Goal: Download file/media

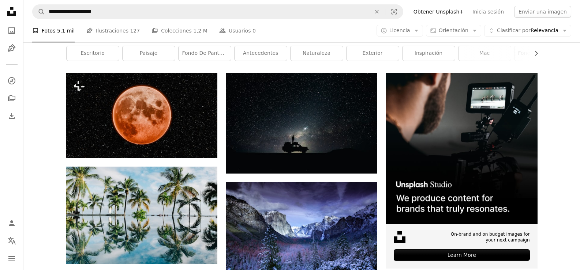
scroll to position [110, 0]
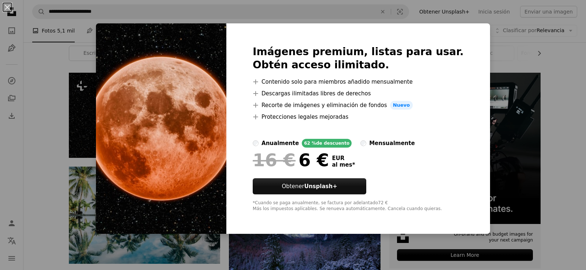
drag, startPoint x: 38, startPoint y: 139, endPoint x: 64, endPoint y: 123, distance: 30.9
click at [42, 141] on div "An X shape Imágenes premium, listas para usar. Obtén acceso ilimitado. A plus s…" at bounding box center [293, 135] width 586 height 270
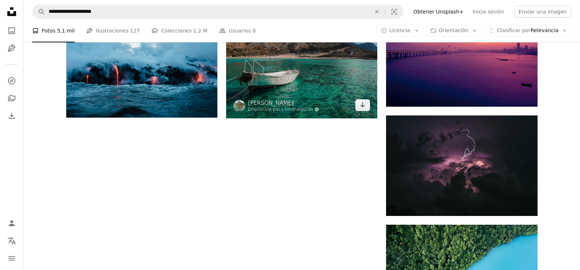
scroll to position [769, 0]
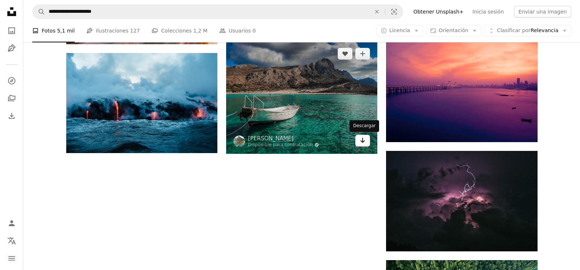
click at [362, 142] on icon "Descargar" at bounding box center [362, 140] width 5 height 5
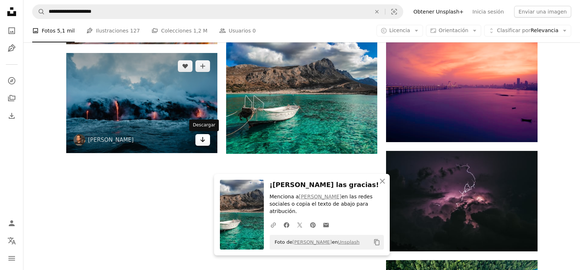
click at [200, 141] on icon "Arrow pointing down" at bounding box center [203, 139] width 6 height 9
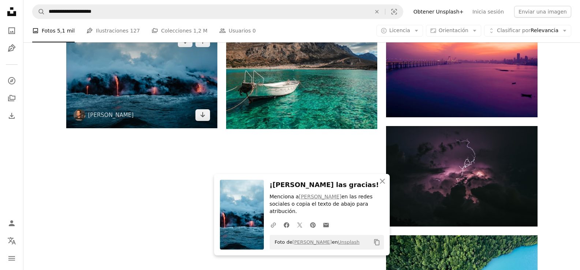
scroll to position [878, 0]
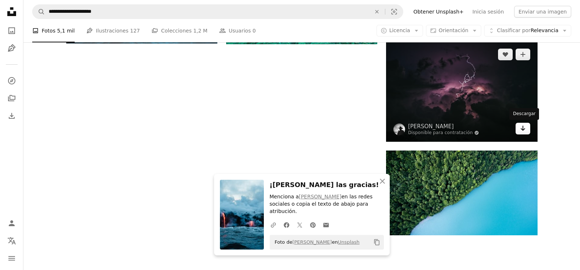
click at [521, 132] on icon "Arrow pointing down" at bounding box center [523, 128] width 6 height 9
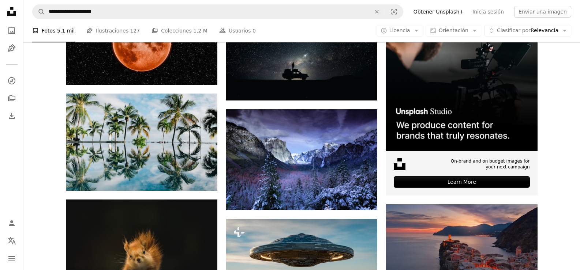
scroll to position [0, 0]
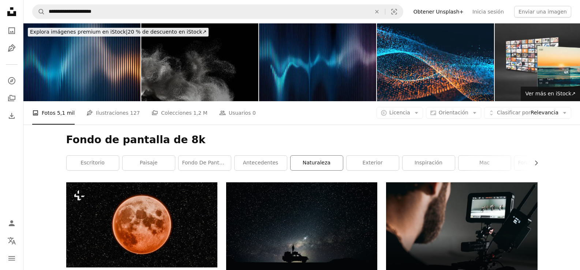
click at [321, 161] on link "naturaleza" at bounding box center [317, 163] width 52 height 15
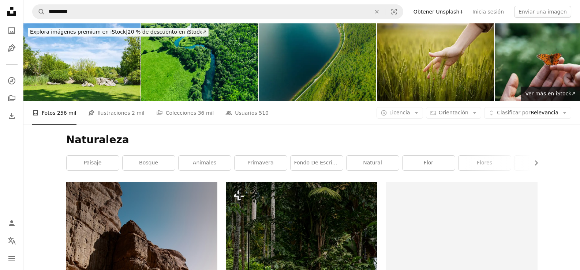
click at [365, 164] on link "natural" at bounding box center [373, 163] width 52 height 15
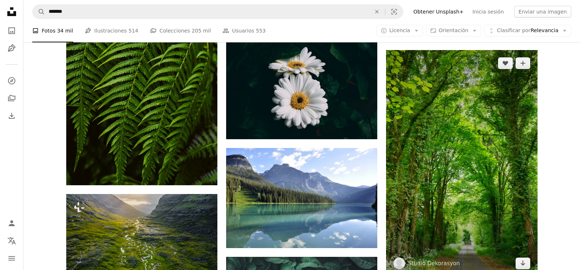
scroll to position [403, 0]
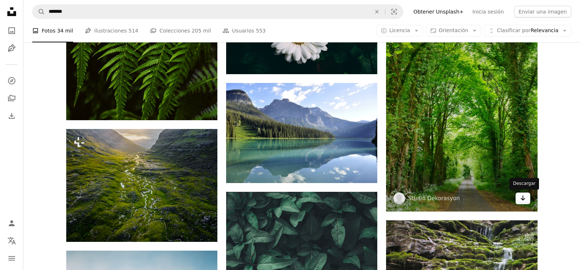
click at [526, 201] on link "Arrow pointing down" at bounding box center [523, 199] width 15 height 12
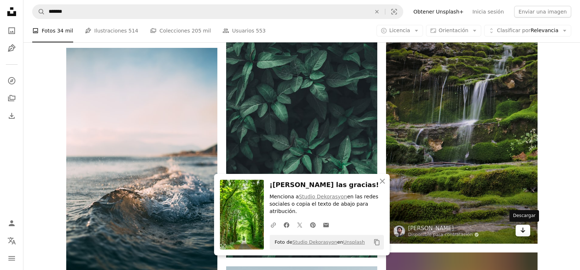
scroll to position [622, 0]
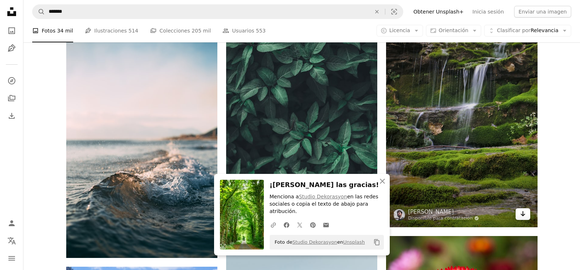
click at [523, 217] on icon "Arrow pointing down" at bounding box center [523, 214] width 6 height 9
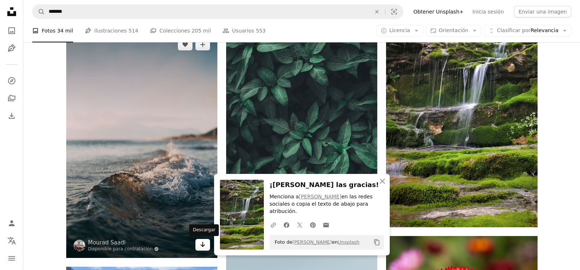
click at [202, 247] on icon "Arrow pointing down" at bounding box center [203, 244] width 6 height 9
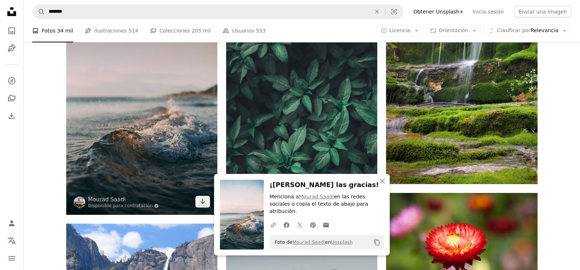
scroll to position [732, 0]
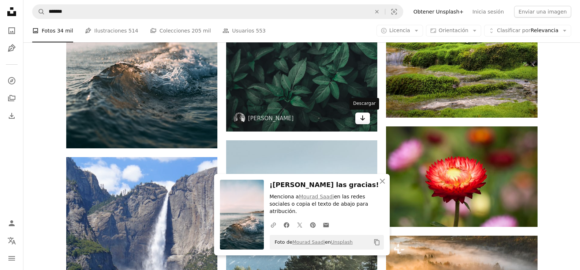
click at [369, 116] on link "Arrow pointing down" at bounding box center [362, 119] width 15 height 12
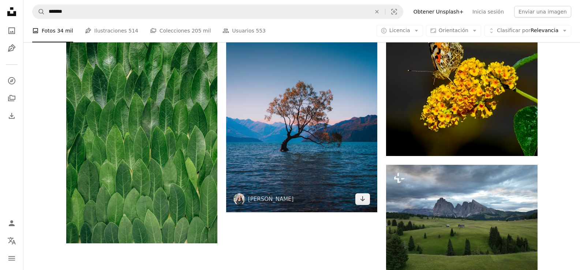
scroll to position [1134, 0]
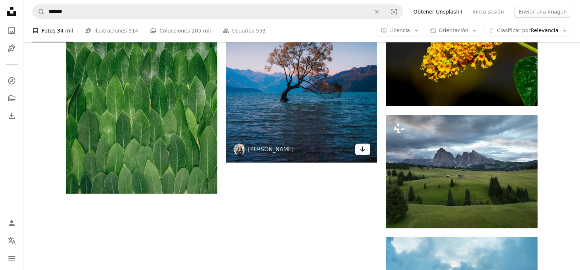
click at [366, 154] on link "Arrow pointing down" at bounding box center [362, 150] width 15 height 12
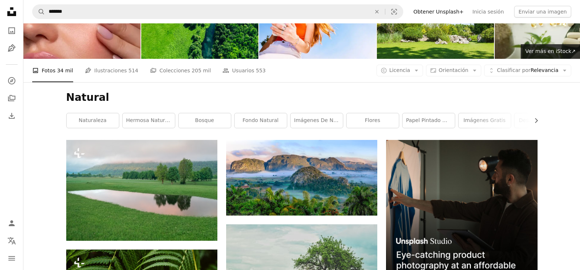
scroll to position [0, 0]
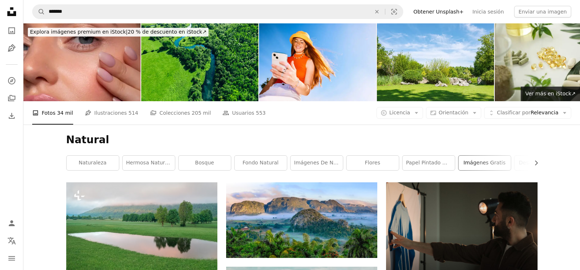
click at [489, 166] on link "imágenes gratis" at bounding box center [485, 163] width 52 height 15
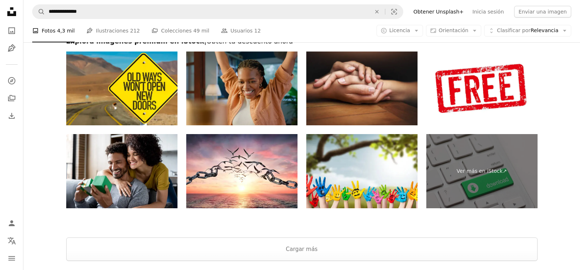
scroll to position [1463, 0]
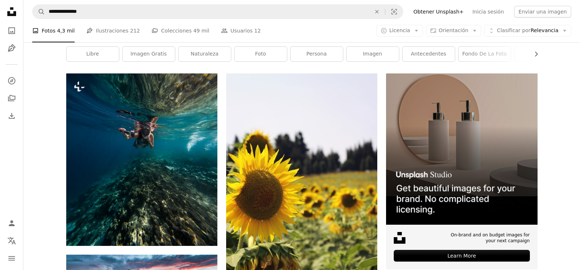
scroll to position [0, 0]
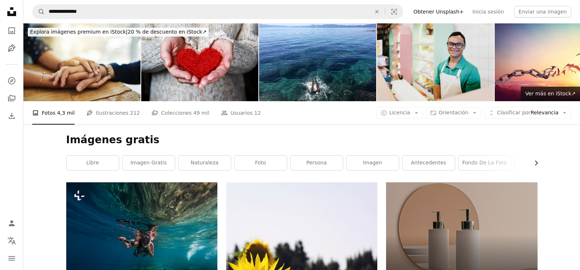
click at [539, 163] on icon "Chevron right" at bounding box center [535, 163] width 7 height 7
click at [418, 162] on link "exterior" at bounding box center [399, 163] width 52 height 15
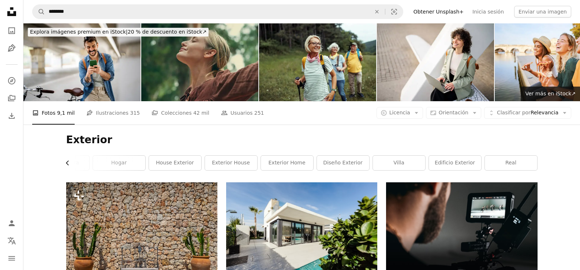
click at [70, 161] on icon "Chevron left" at bounding box center [67, 163] width 7 height 7
click at [66, 164] on icon "Chevron left" at bounding box center [67, 163] width 7 height 7
click at [66, 164] on div "interior" at bounding box center [92, 163] width 53 height 15
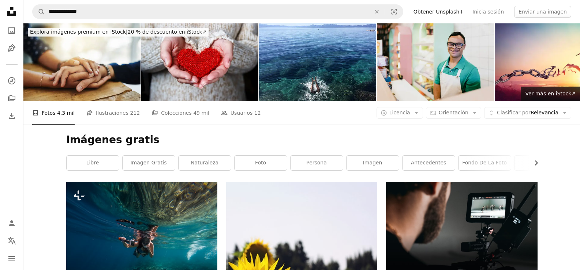
click at [535, 166] on icon "Chevron right" at bounding box center [535, 163] width 7 height 7
click at [530, 166] on link "humano" at bounding box center [511, 163] width 52 height 15
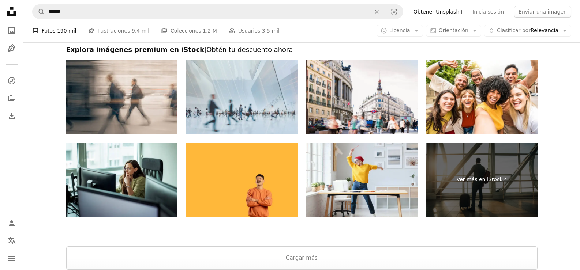
scroll to position [1834, 0]
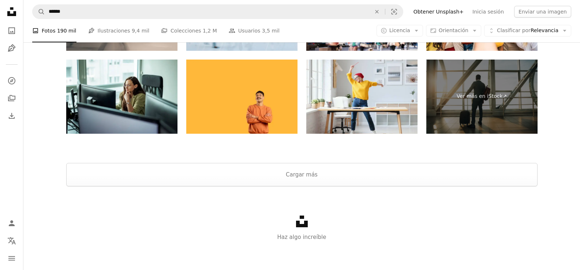
click at [43, 32] on li "A photo Fotos 190 mil" at bounding box center [54, 30] width 44 height 23
